Goal: Information Seeking & Learning: Learn about a topic

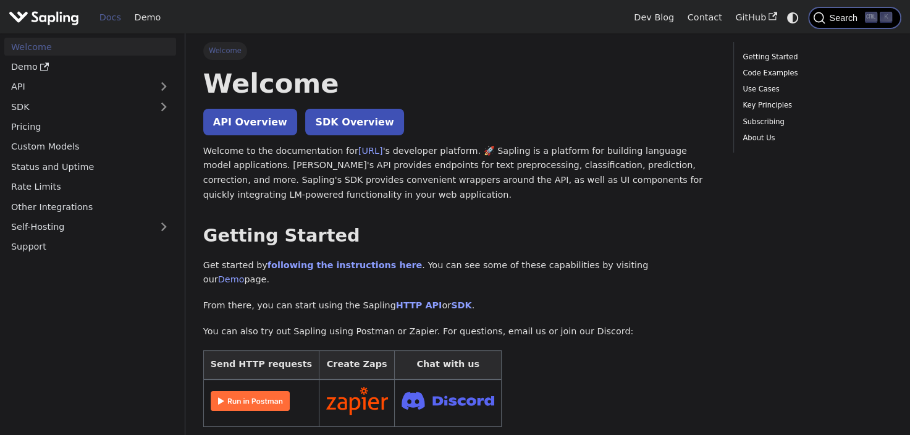
click at [835, 17] on span "Search" at bounding box center [846, 18] width 40 height 10
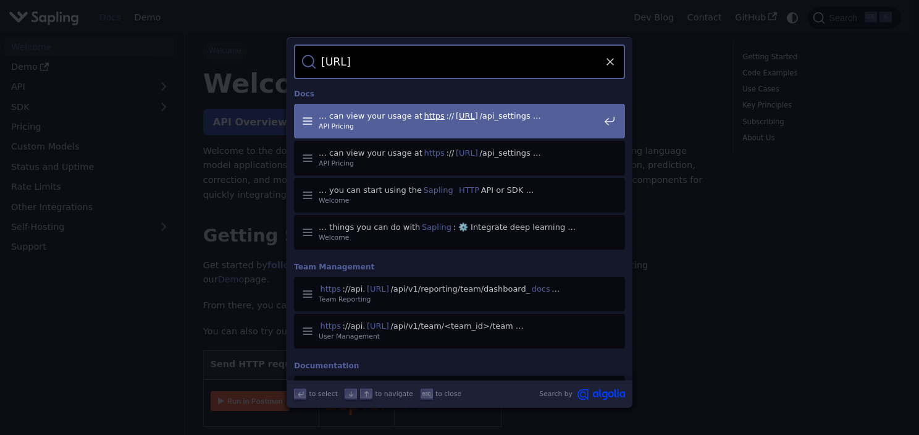
drag, startPoint x: 444, startPoint y: 66, endPoint x: 146, endPoint y: 57, distance: 298.0
click at [148, 57] on div "Search [URL] Cancel Docs … can view your usage at https :// [URL] /api_settings…" at bounding box center [459, 217] width 919 height 435
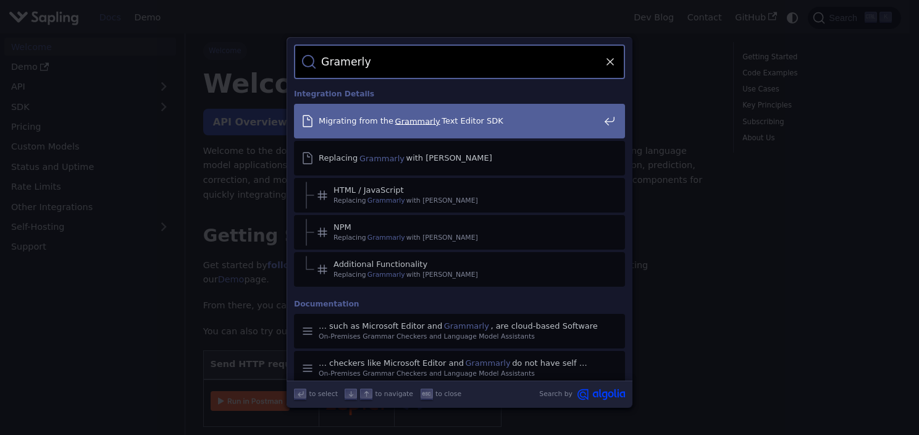
type input "Gramerly"
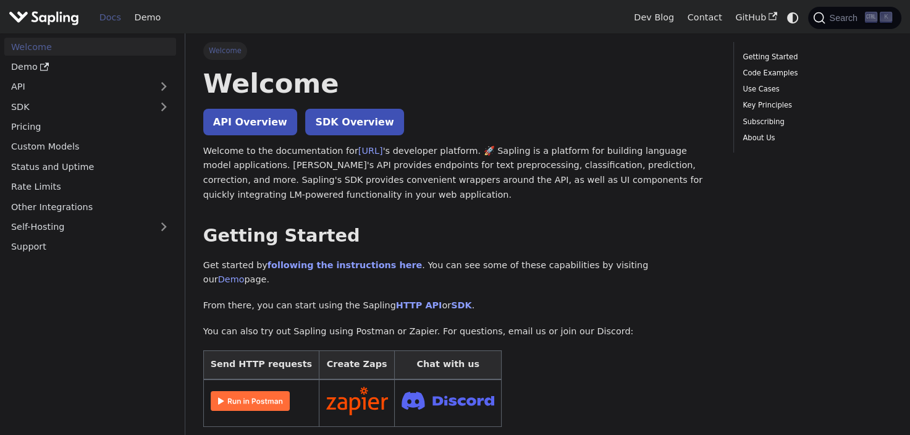
click at [351, 269] on link "following the instructions here" at bounding box center [345, 265] width 154 height 10
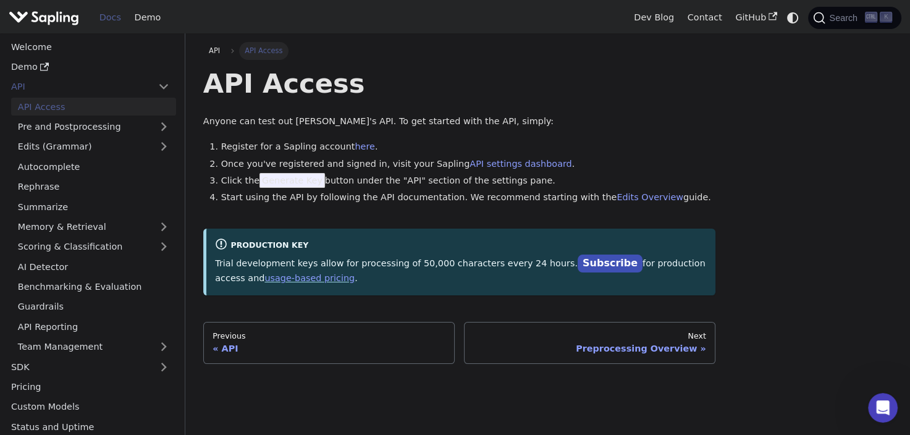
click at [315, 200] on li "Start using the API by following the API documentation. We recommend starting w…" at bounding box center [468, 197] width 495 height 15
drag, startPoint x: 441, startPoint y: 196, endPoint x: 361, endPoint y: 194, distance: 79.7
click at [361, 194] on li "Start using the API by following the API documentation. We recommend starting w…" at bounding box center [468, 197] width 495 height 15
copy li "API documentation."
click at [30, 87] on link "API" at bounding box center [77, 87] width 147 height 18
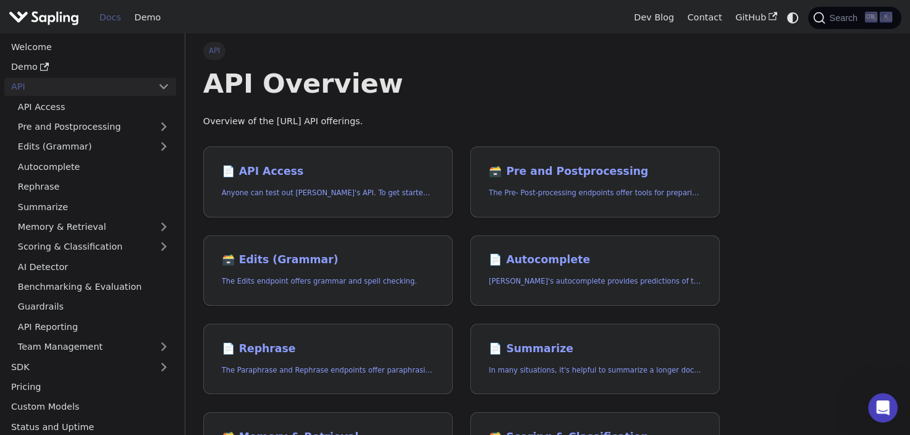
click at [56, 129] on link "Pre and Postprocessing" at bounding box center [93, 127] width 165 height 18
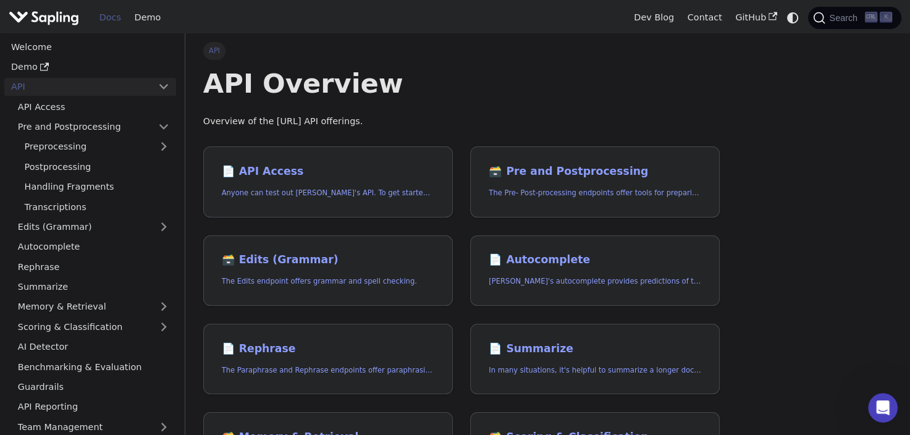
click at [53, 131] on link "Pre and Postprocessing" at bounding box center [93, 127] width 165 height 18
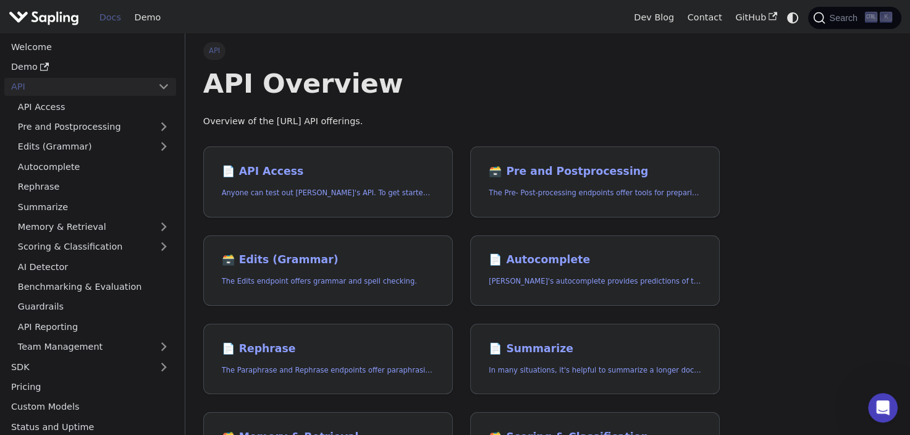
click at [56, 148] on link "Edits (Grammar)" at bounding box center [93, 147] width 165 height 18
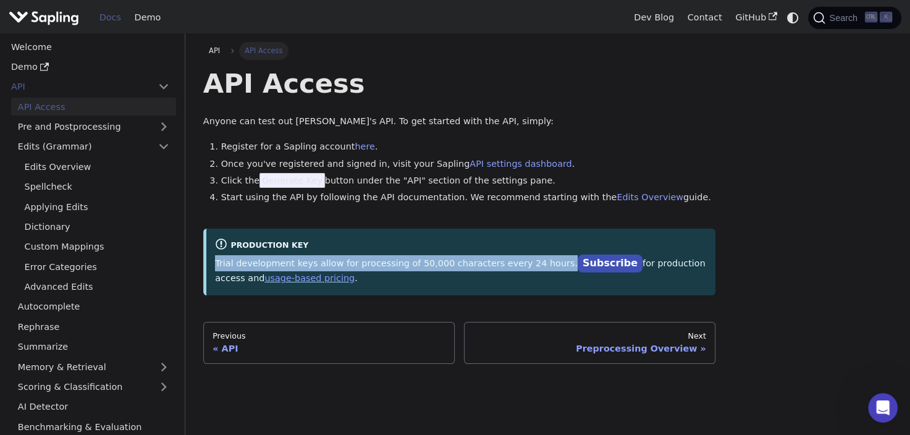
drag, startPoint x: 216, startPoint y: 264, endPoint x: 528, endPoint y: 260, distance: 312.7
click at [528, 260] on p "Trial development keys allow for processing of 50,000 characters every 24 hours…" at bounding box center [461, 270] width 492 height 31
copy p "Trial development keys allow for processing of 50,000 characters every 24 hours."
click at [578, 267] on link "Subscribe" at bounding box center [610, 264] width 65 height 18
click at [267, 279] on link "usage-based pricing" at bounding box center [309, 278] width 90 height 10
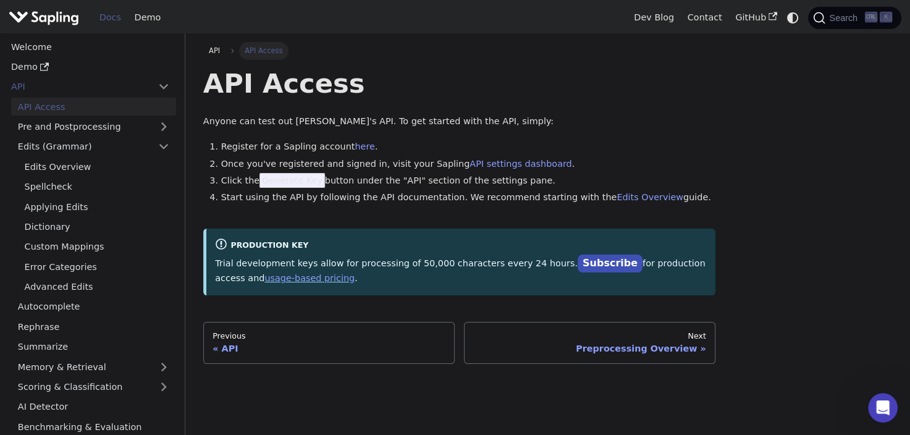
drag, startPoint x: 400, startPoint y: 297, endPoint x: 397, endPoint y: 290, distance: 7.5
click at [400, 297] on div "API API Access API Access Anyone can test out Sapling's API. To get started wit…" at bounding box center [459, 202] width 512 height 321
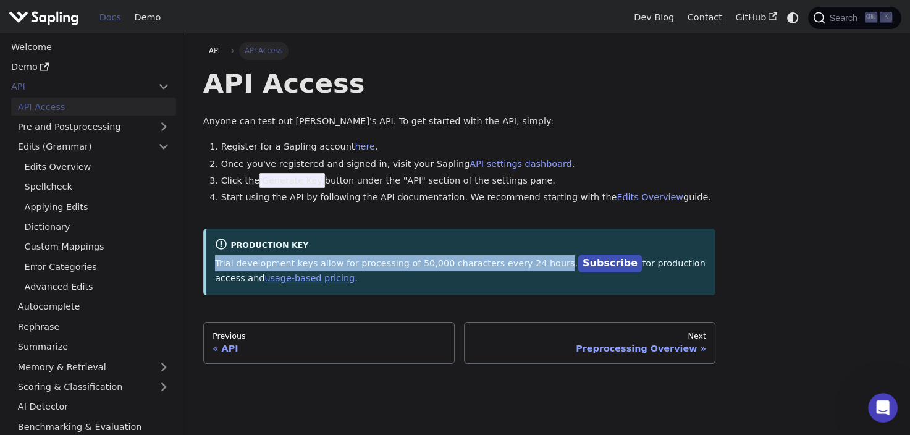
drag, startPoint x: 213, startPoint y: 263, endPoint x: 526, endPoint y: 266, distance: 313.9
click at [526, 266] on div "Production Key Trial development keys allow for processing of 50,000 characters…" at bounding box center [459, 262] width 512 height 66
copy p "Trial development keys allow for processing of 50,000 characters every 24 hours"
